Goal: Use online tool/utility

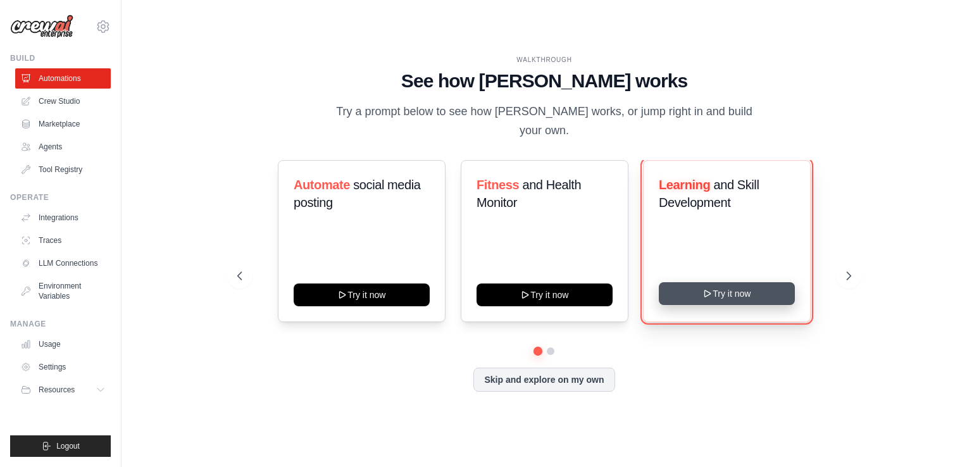
click at [729, 290] on button "Try it now" at bounding box center [727, 293] width 136 height 23
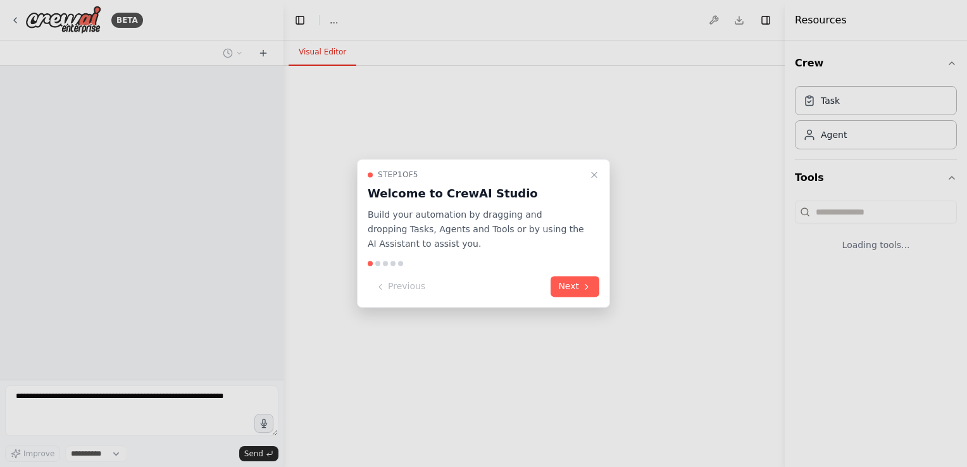
select select "****"
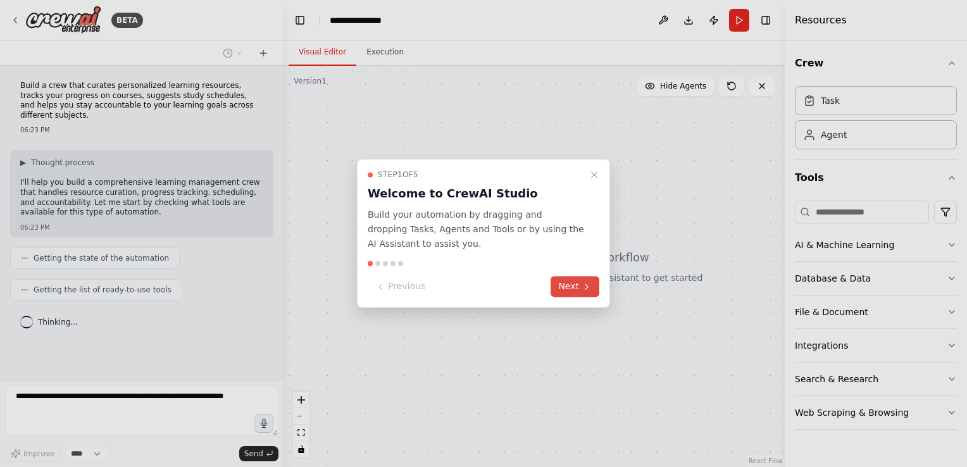
click at [569, 279] on button "Next" at bounding box center [574, 286] width 49 height 21
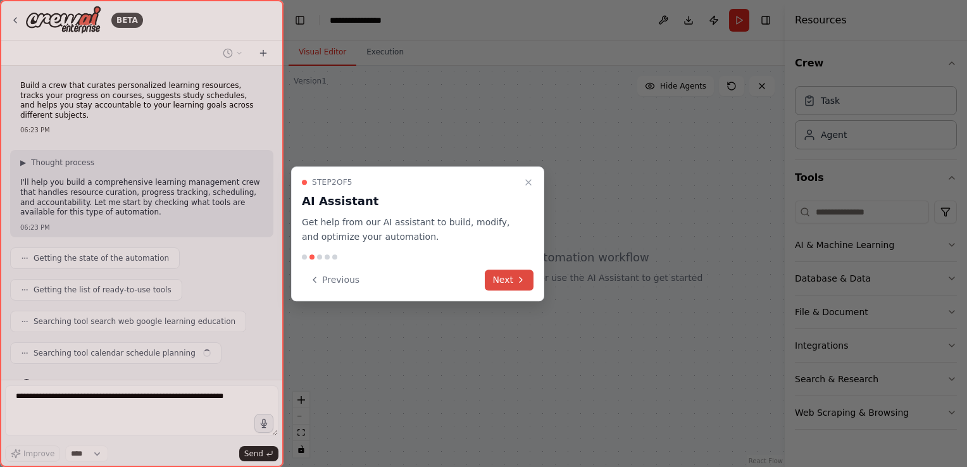
scroll to position [15, 0]
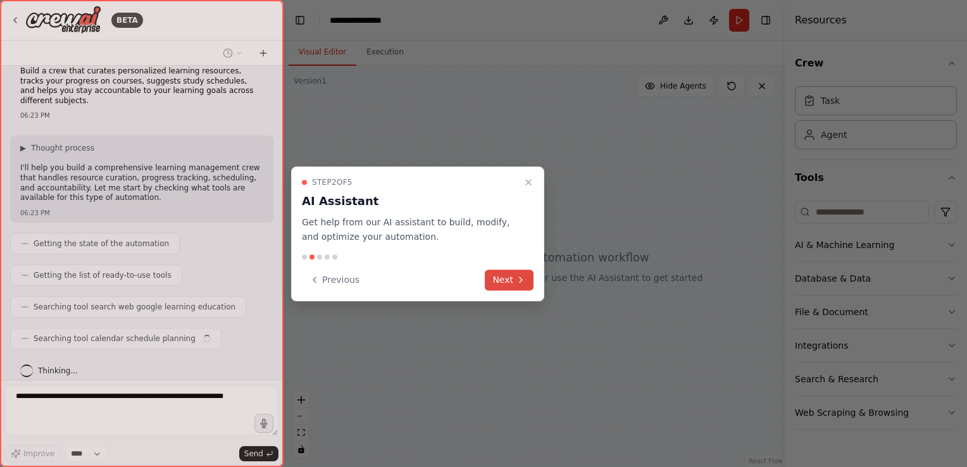
click at [514, 275] on button "Next" at bounding box center [509, 279] width 49 height 21
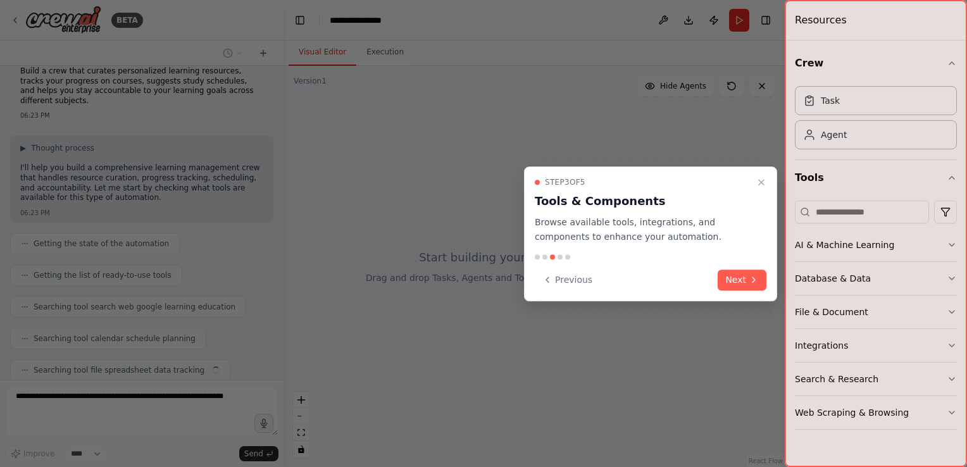
scroll to position [46, 0]
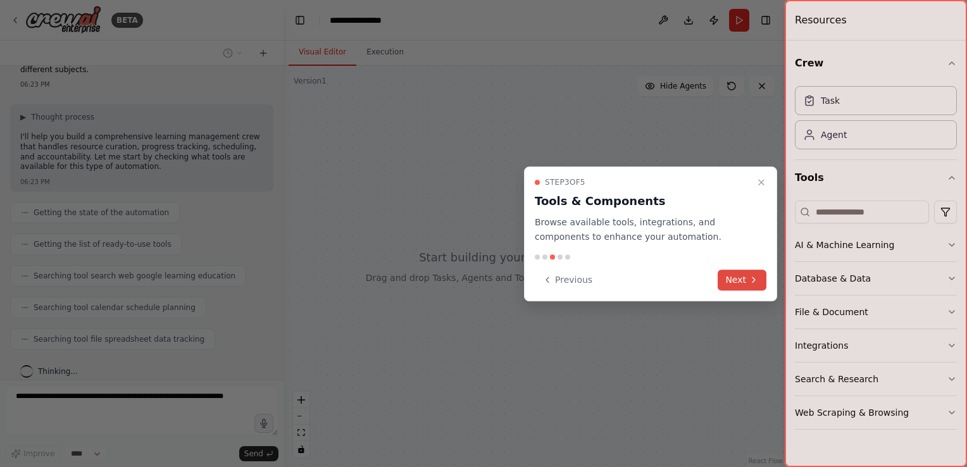
click at [739, 287] on button "Next" at bounding box center [741, 279] width 49 height 21
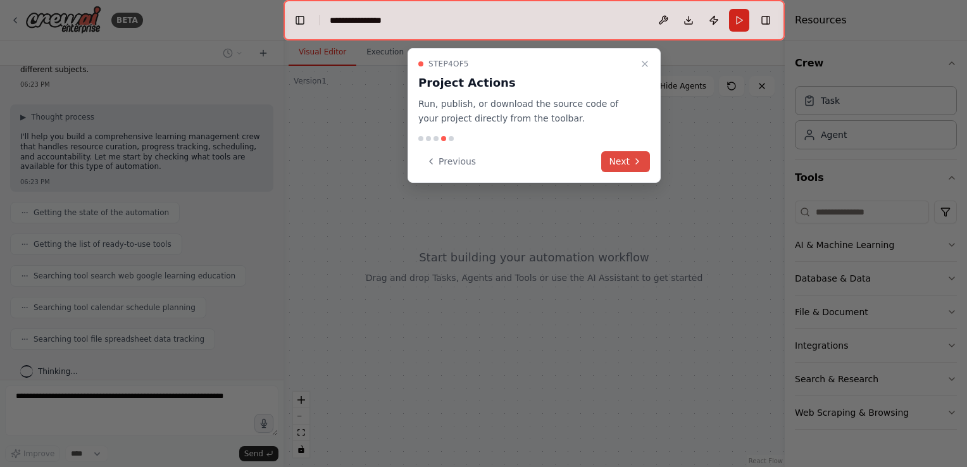
click at [623, 159] on button "Next" at bounding box center [625, 161] width 49 height 21
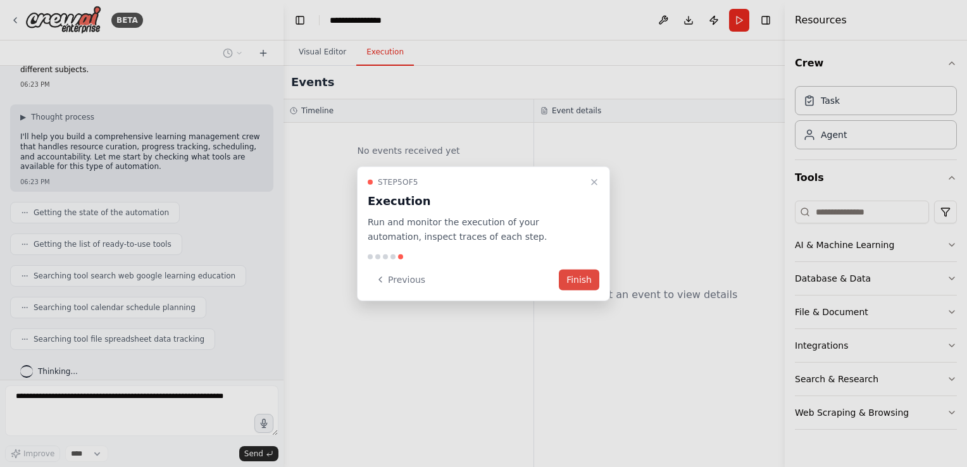
click at [566, 272] on button "Finish" at bounding box center [579, 279] width 40 height 21
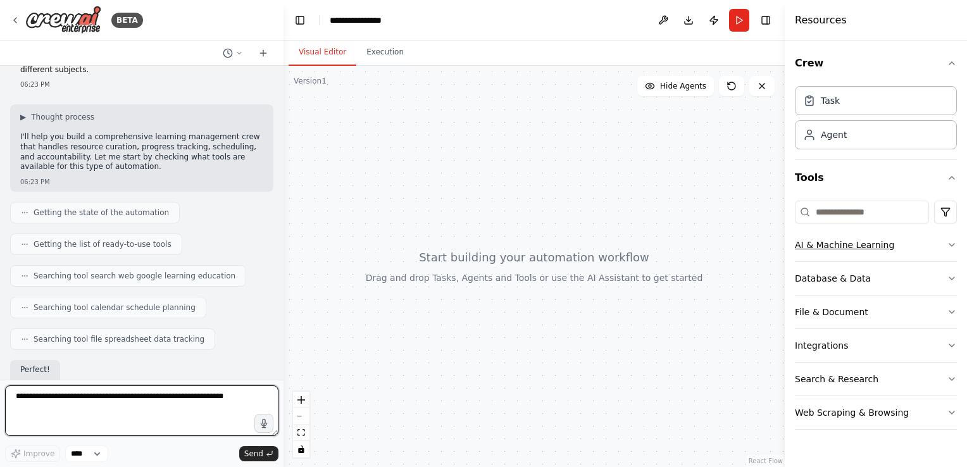
click at [836, 254] on button "AI & Machine Learning" at bounding box center [876, 244] width 162 height 33
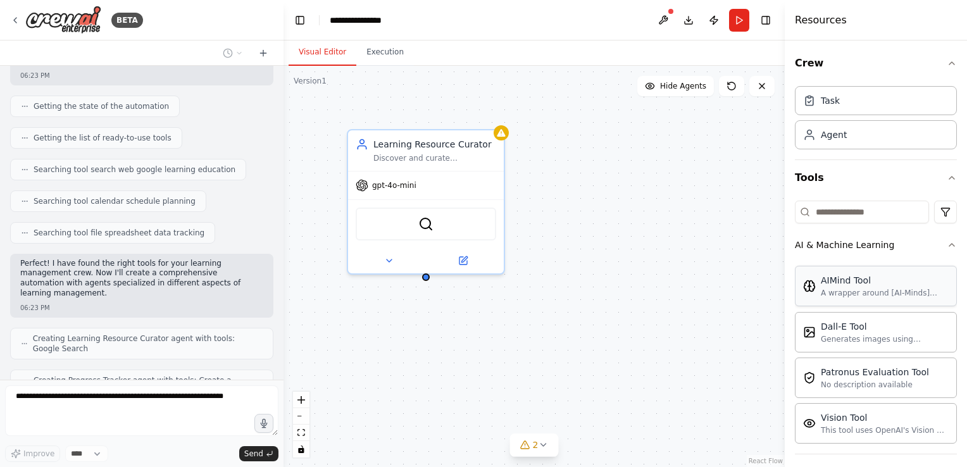
scroll to position [183, 0]
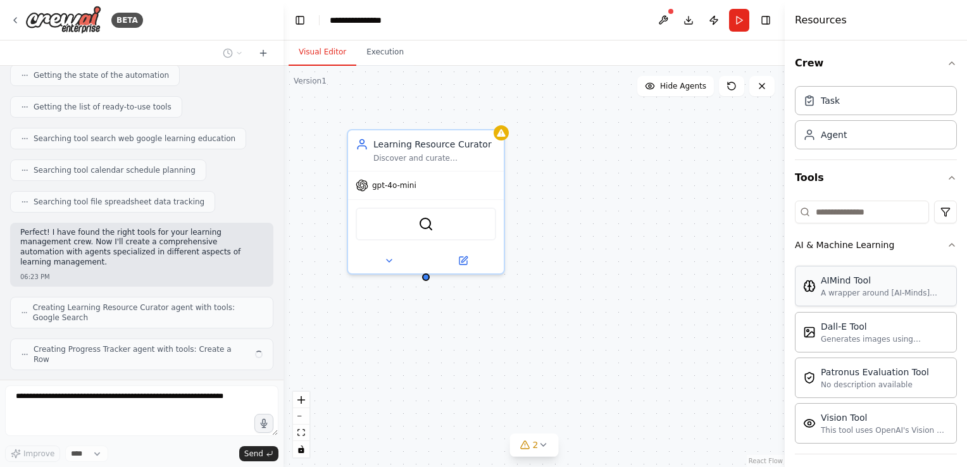
click at [826, 292] on div "A wrapper around [AI-Minds](https://mindsdb.com/minds). Useful for when you nee…" at bounding box center [884, 293] width 128 height 10
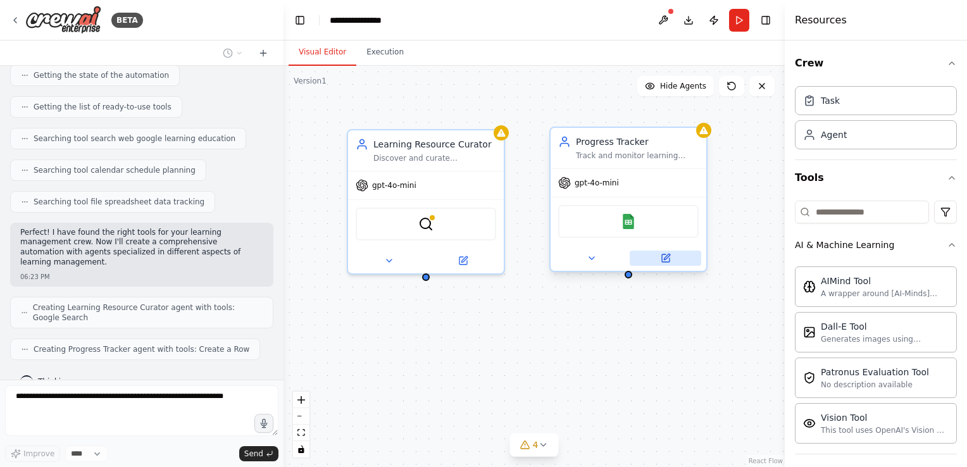
click at [665, 259] on icon at bounding box center [666, 258] width 8 height 8
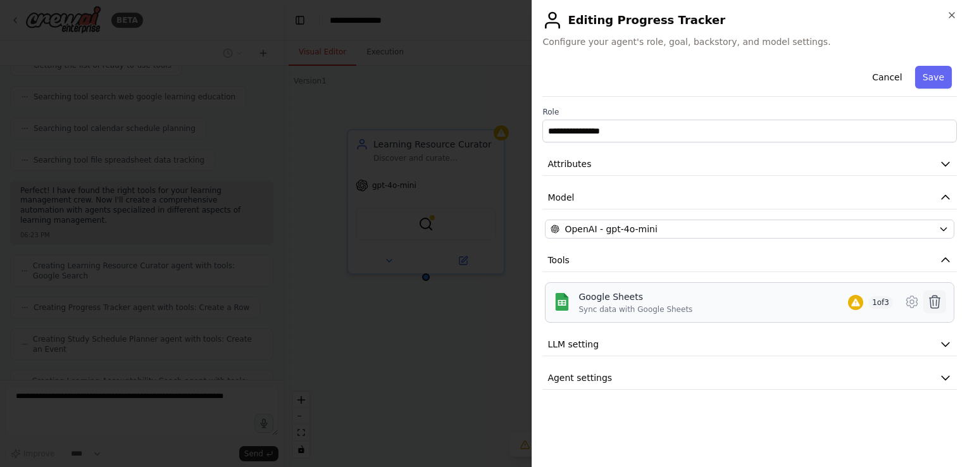
scroll to position [266, 0]
click at [909, 297] on icon at bounding box center [911, 301] width 15 height 15
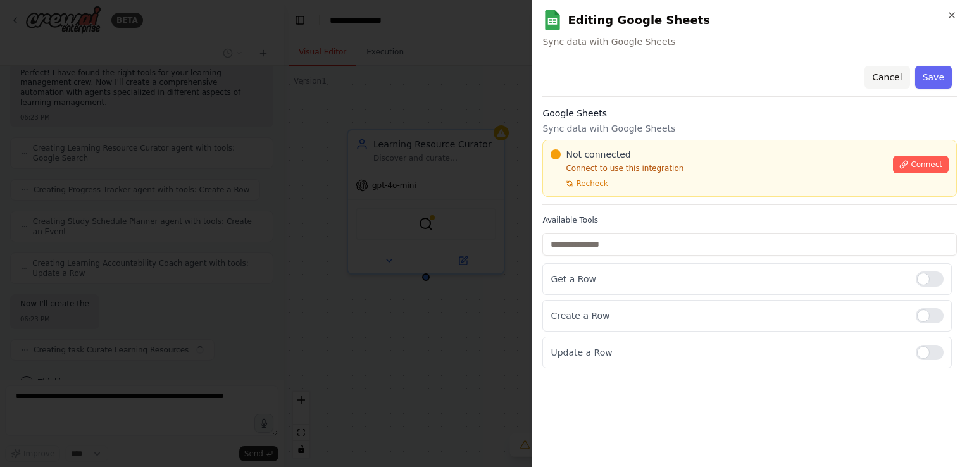
click at [891, 73] on button "Cancel" at bounding box center [886, 77] width 45 height 23
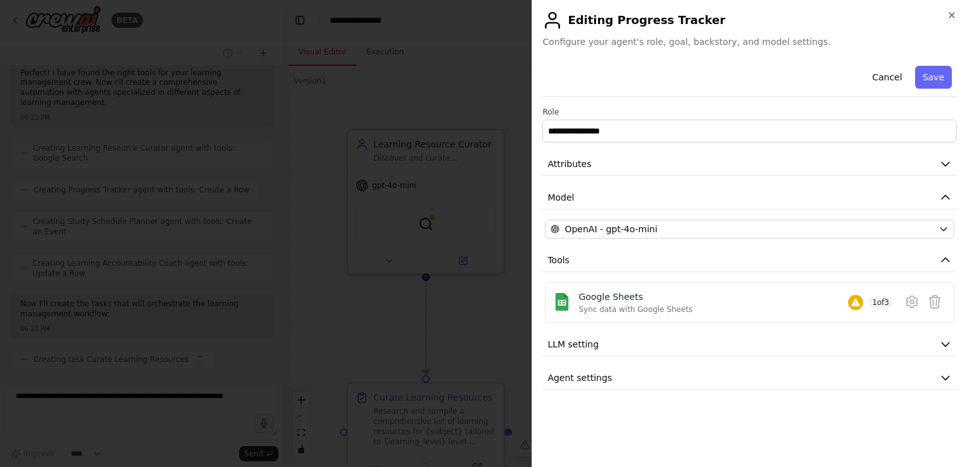
scroll to position [352, 0]
click at [955, 13] on icon "button" at bounding box center [951, 15] width 10 height 10
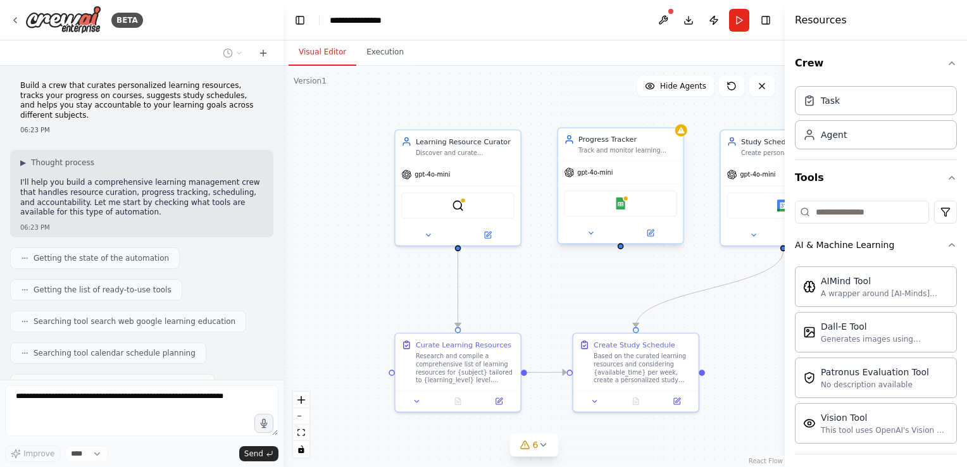
scroll to position [415, 0]
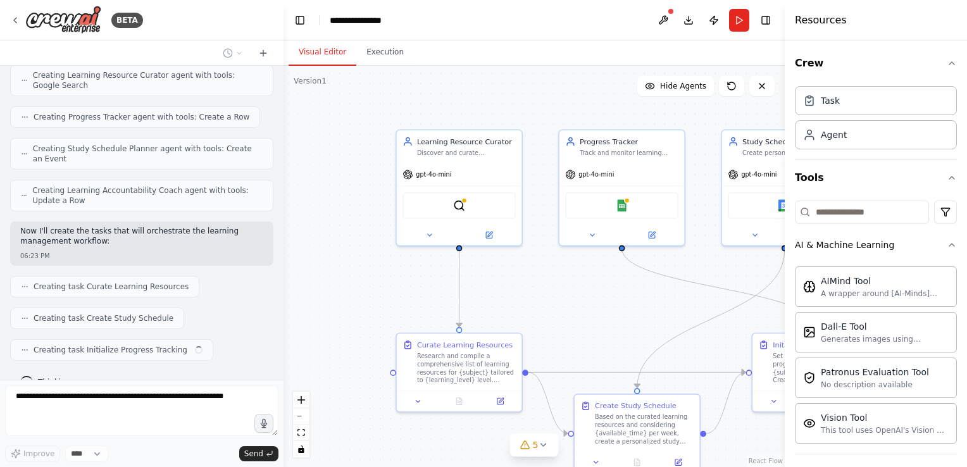
drag, startPoint x: 585, startPoint y: 176, endPoint x: 546, endPoint y: 181, distance: 39.5
click at [546, 181] on div ".deletable-edge-delete-btn { width: 20px; height: 20px; border: 0px solid #ffff…" at bounding box center [533, 266] width 501 height 401
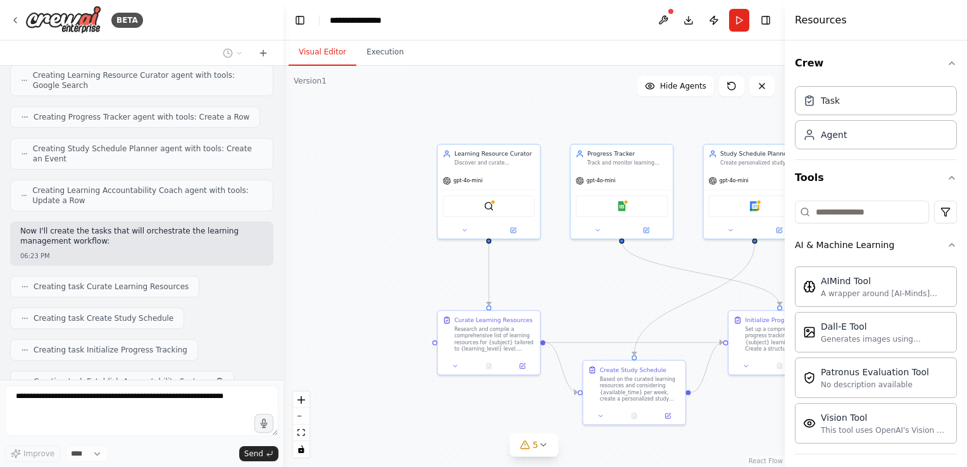
scroll to position [446, 0]
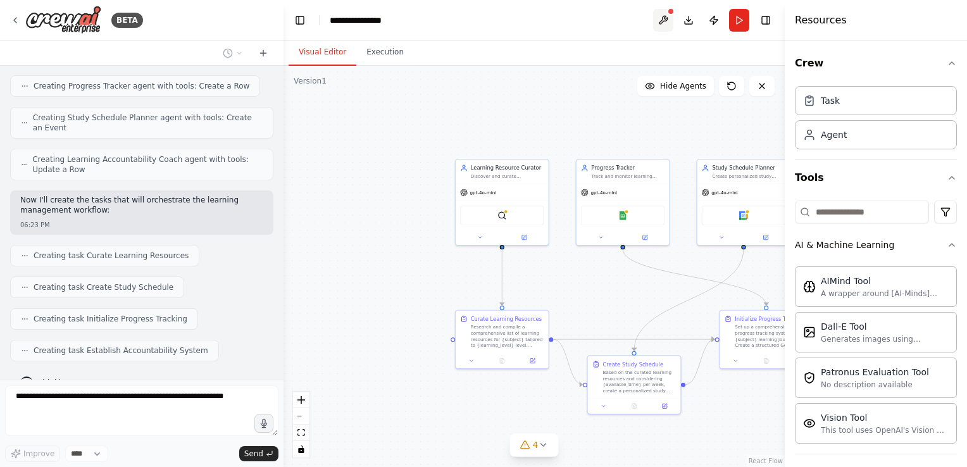
click at [664, 19] on button at bounding box center [663, 20] width 20 height 23
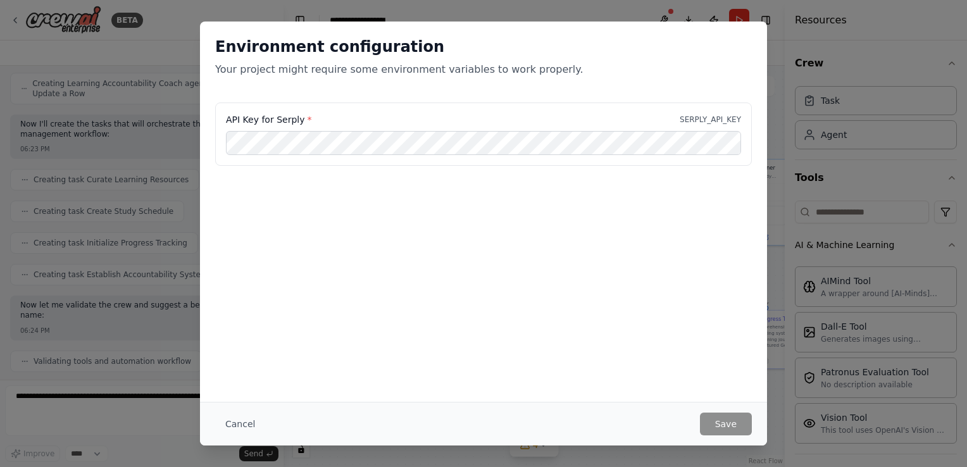
scroll to position [554, 0]
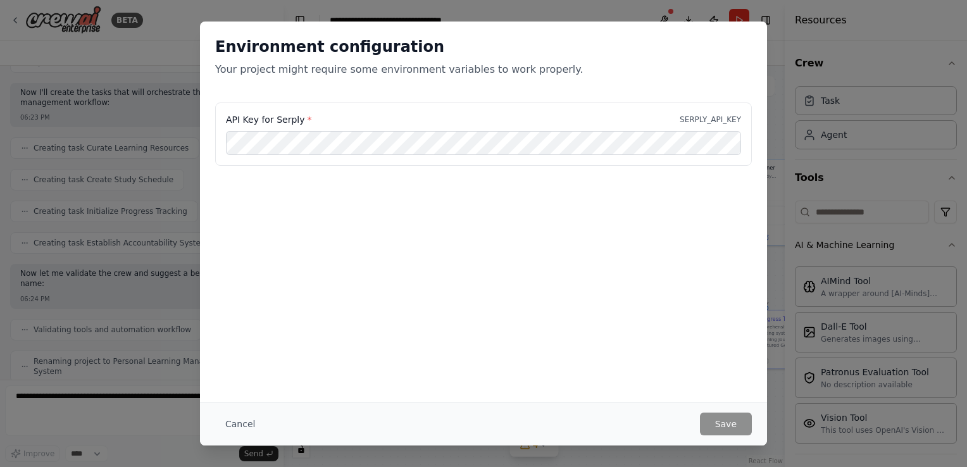
click at [150, 116] on div "Environment configuration Your project might require some environment variables…" at bounding box center [483, 233] width 967 height 467
click at [244, 424] on button "Cancel" at bounding box center [240, 423] width 50 height 23
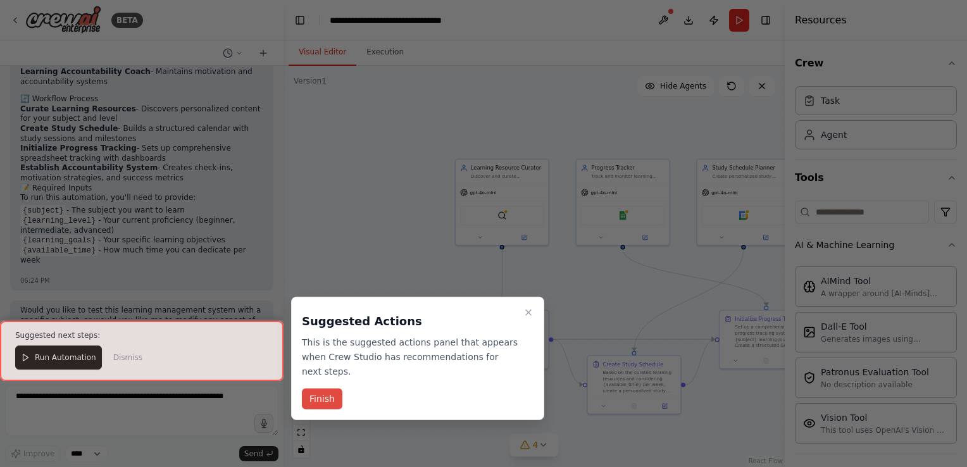
click at [316, 388] on button "Finish" at bounding box center [322, 398] width 40 height 21
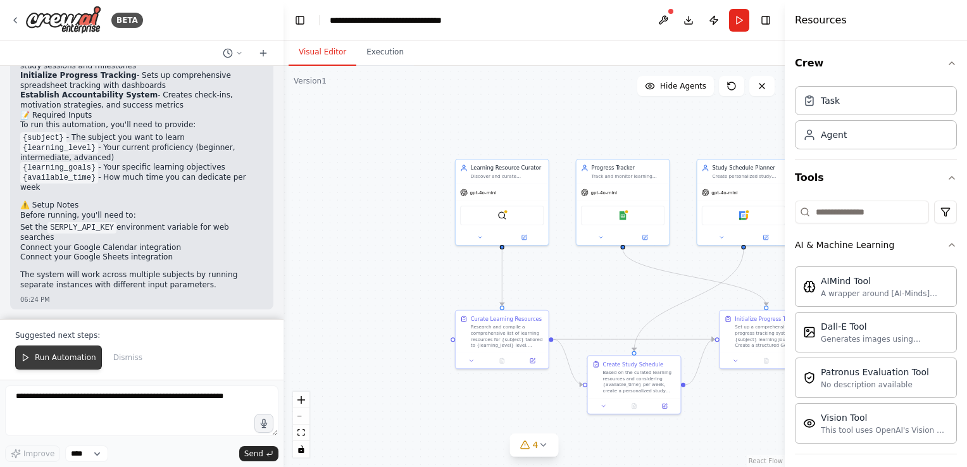
click at [61, 354] on span "Run Automation" at bounding box center [65, 357] width 61 height 10
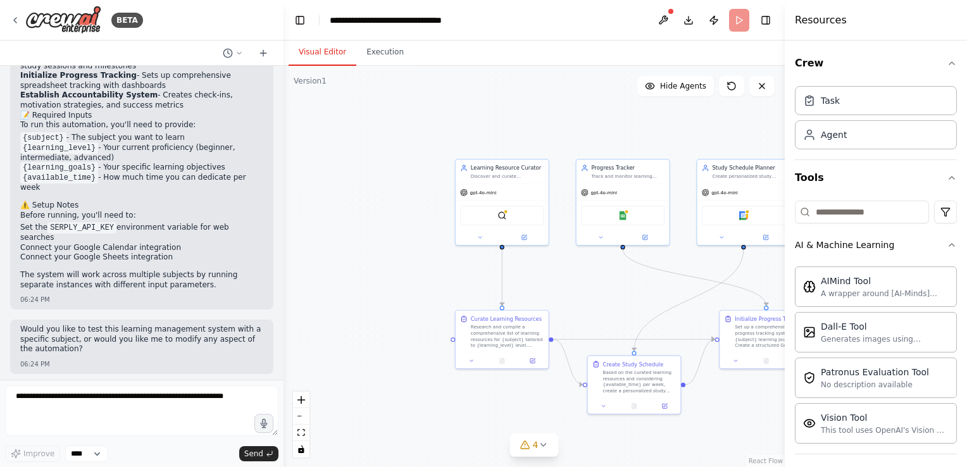
scroll to position [1010, 0]
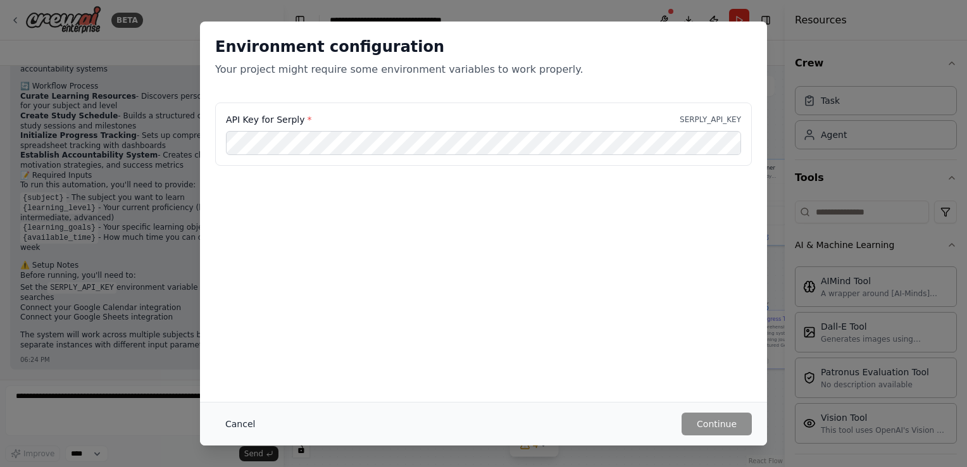
click at [235, 422] on button "Cancel" at bounding box center [240, 423] width 50 height 23
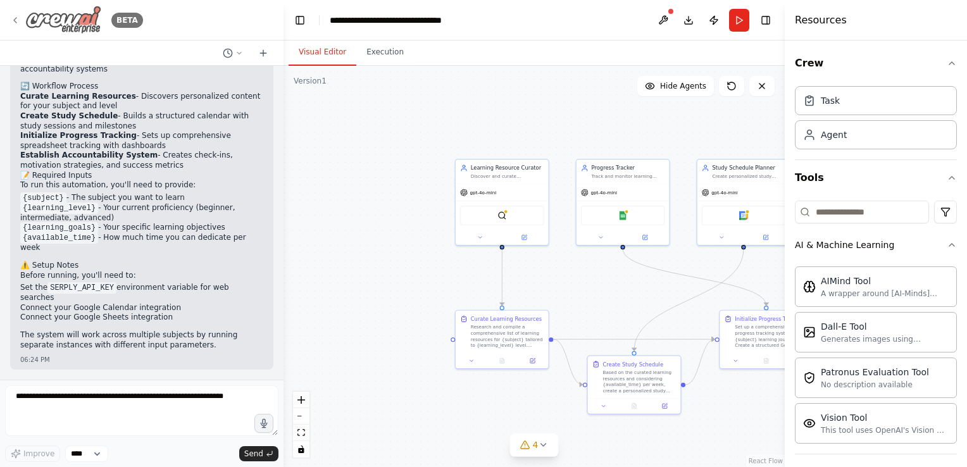
click at [75, 25] on img at bounding box center [63, 20] width 76 height 28
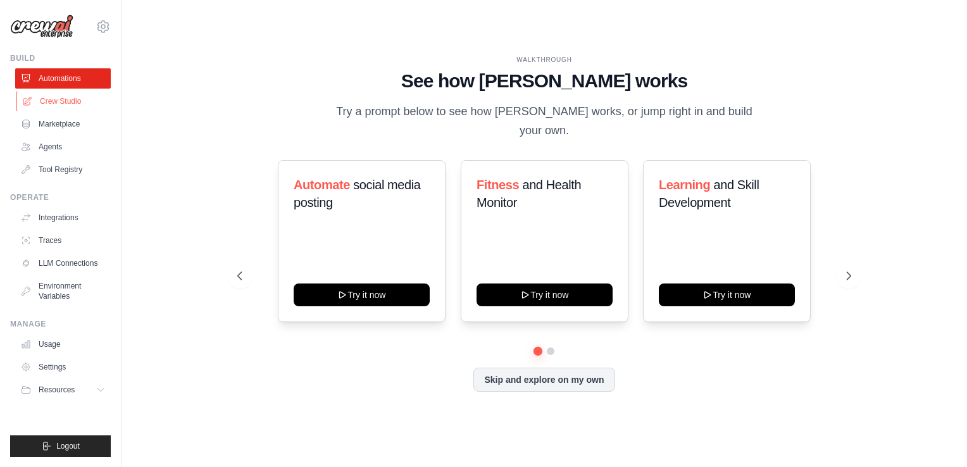
click at [46, 102] on link "Crew Studio" at bounding box center [64, 101] width 96 height 20
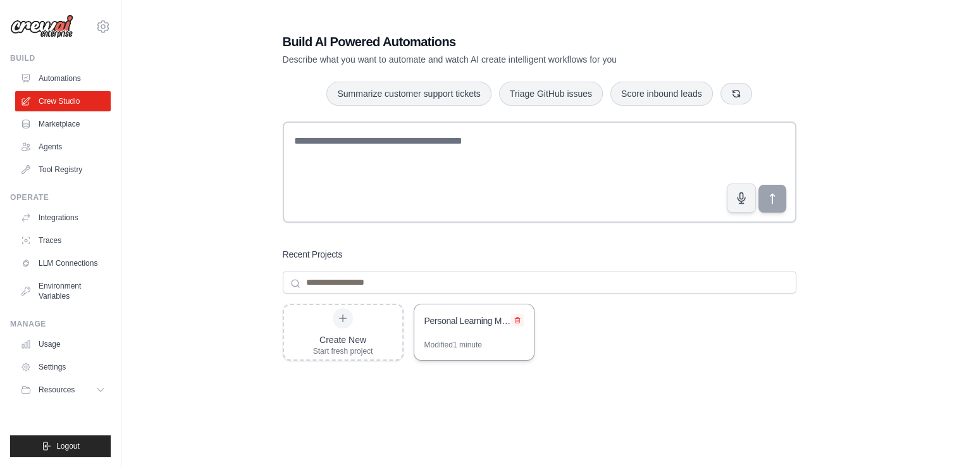
click at [519, 318] on icon at bounding box center [517, 321] width 5 height 6
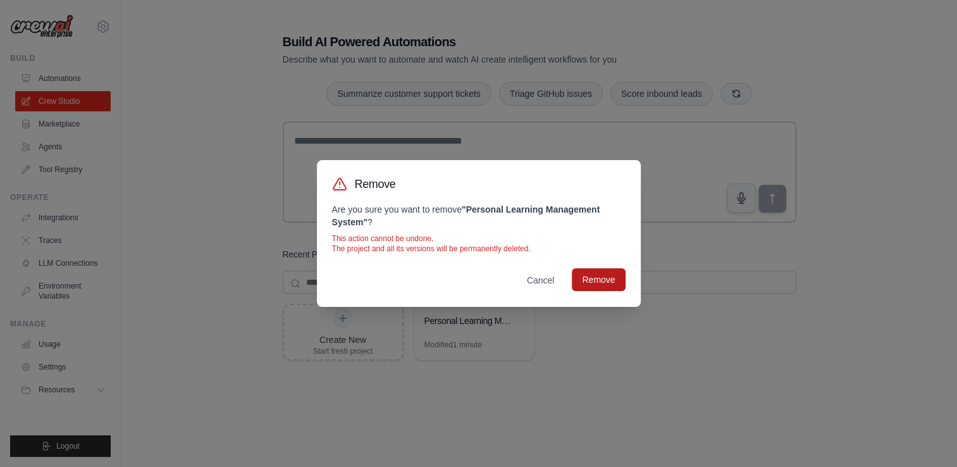
click at [593, 278] on button "Remove" at bounding box center [598, 279] width 53 height 23
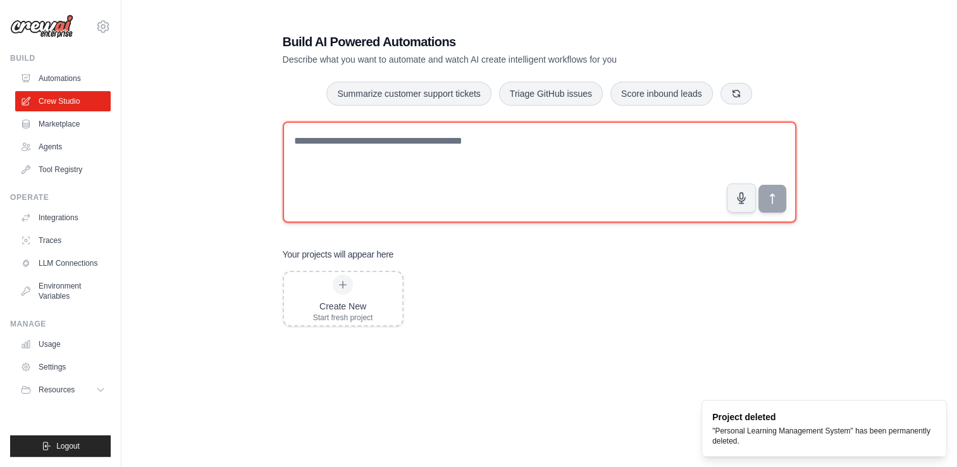
click at [419, 157] on textarea at bounding box center [540, 171] width 514 height 101
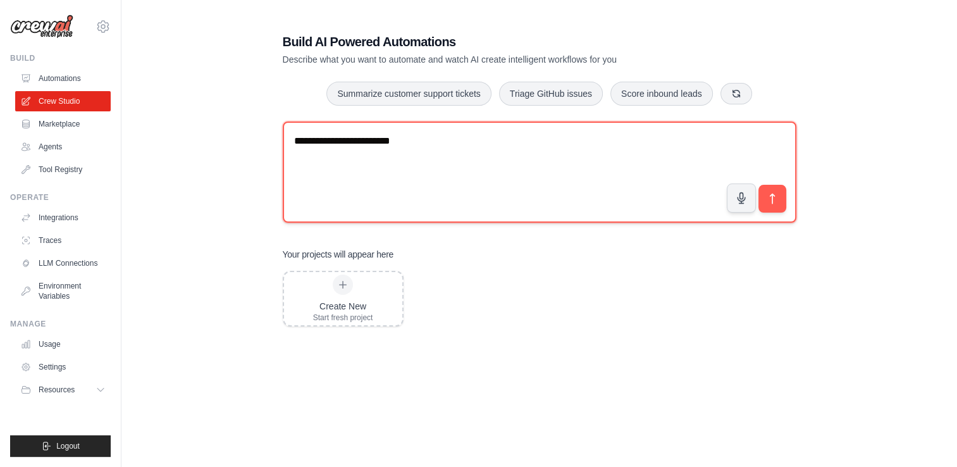
type textarea "**********"
